Goal: Task Accomplishment & Management: Manage account settings

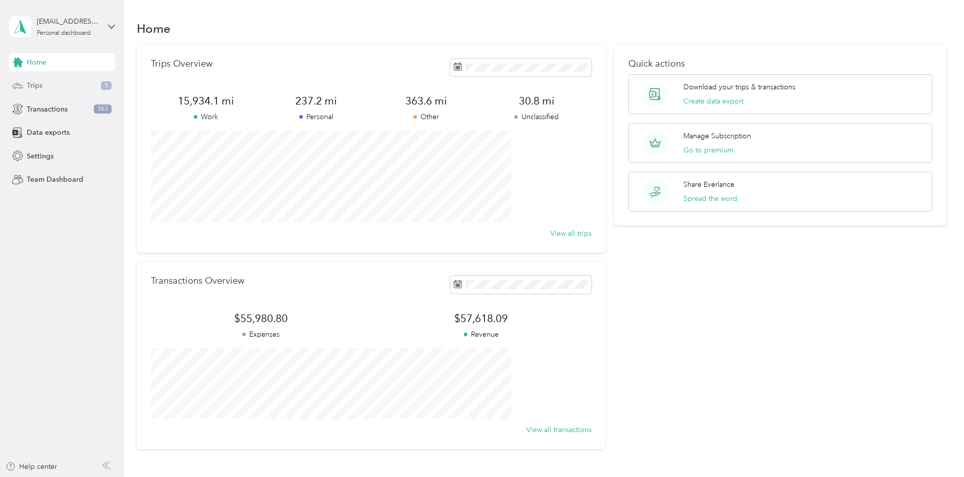
click at [65, 89] on div "Trips 5" at bounding box center [62, 86] width 106 height 18
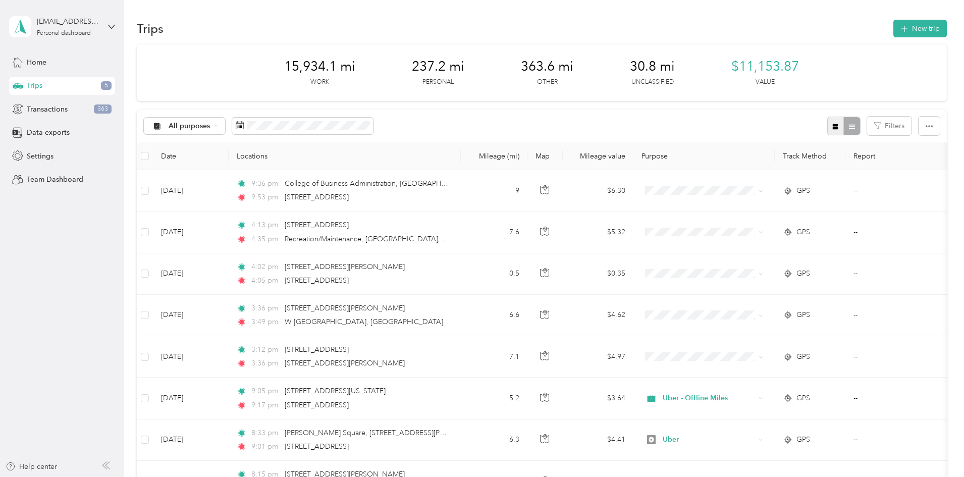
click at [827, 121] on button "button" at bounding box center [835, 126] width 17 height 19
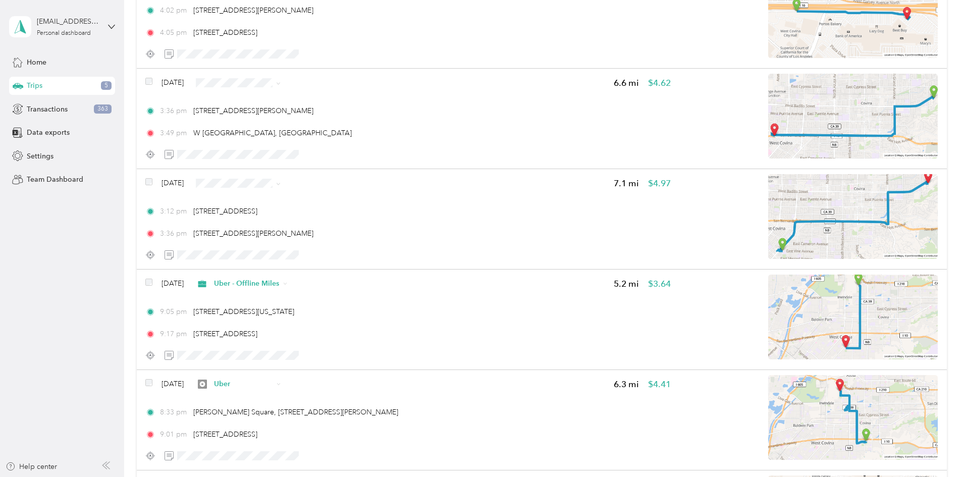
scroll to position [337, 0]
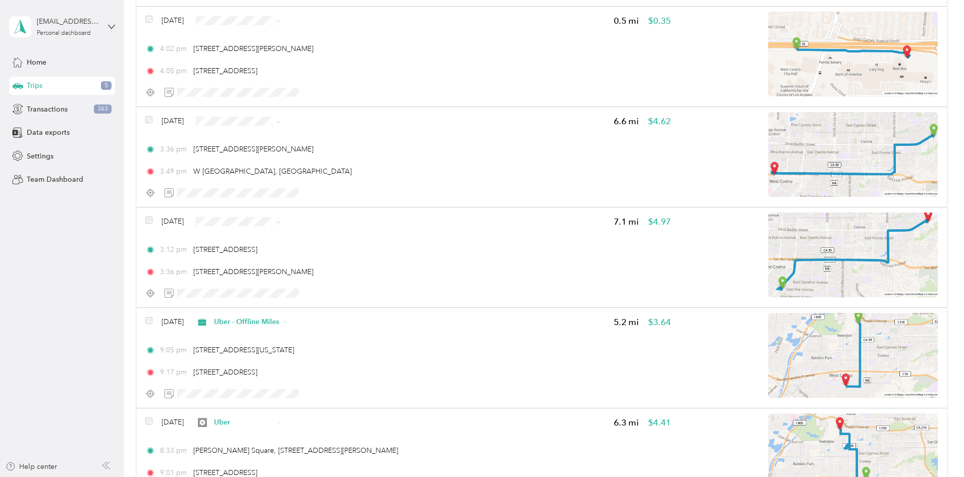
click at [319, 289] on span "Uber" at bounding box center [332, 293] width 65 height 11
click at [349, 178] on li "Uber - Offline Miles" at bounding box center [324, 172] width 97 height 18
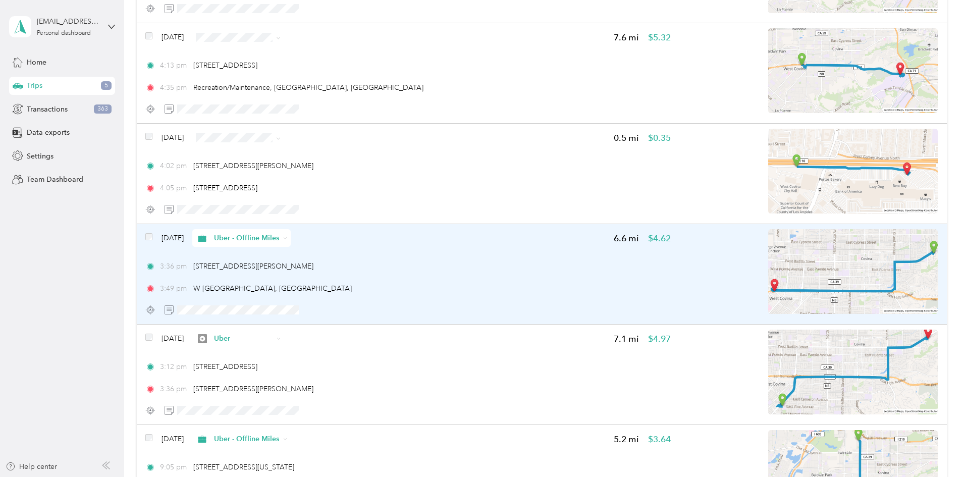
scroll to position [168, 0]
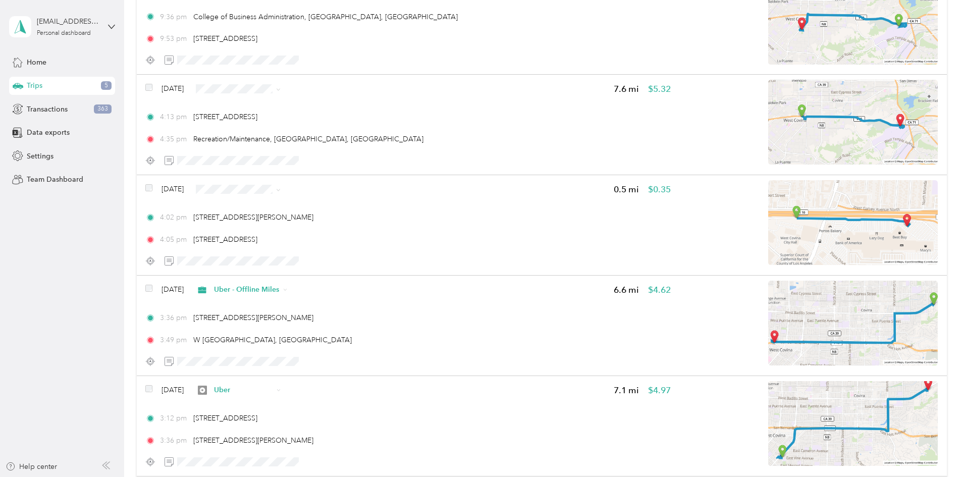
click at [323, 225] on span "Personal" at bounding box center [332, 222] width 65 height 11
click at [318, 138] on span "Uber - Offline Miles" at bounding box center [332, 142] width 65 height 11
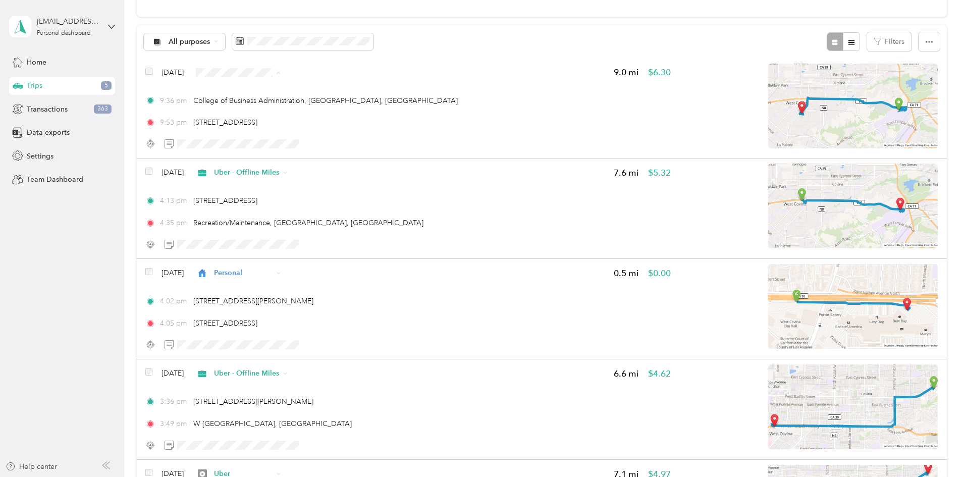
click at [353, 126] on span "Uber - Offline Miles" at bounding box center [332, 126] width 65 height 11
click at [78, 106] on div "Transactions 363" at bounding box center [62, 109] width 106 height 18
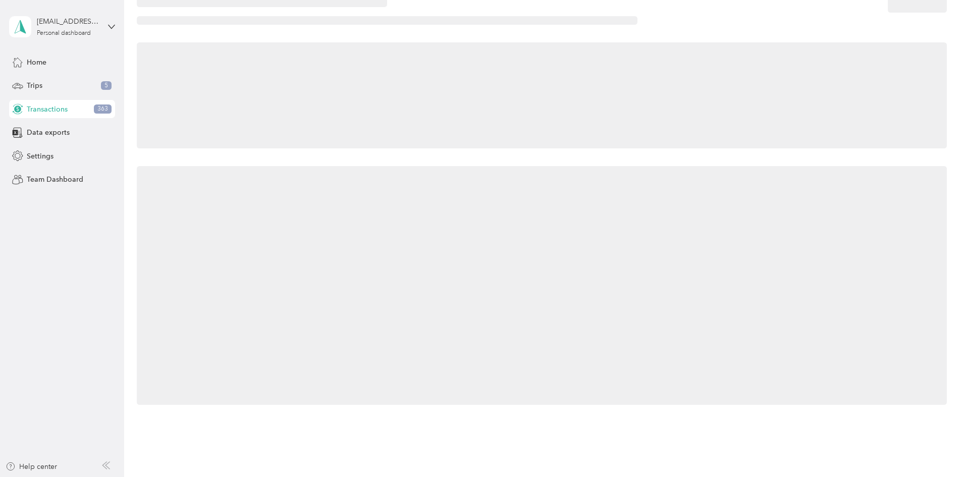
scroll to position [84, 0]
